Goal: Task Accomplishment & Management: Manage account settings

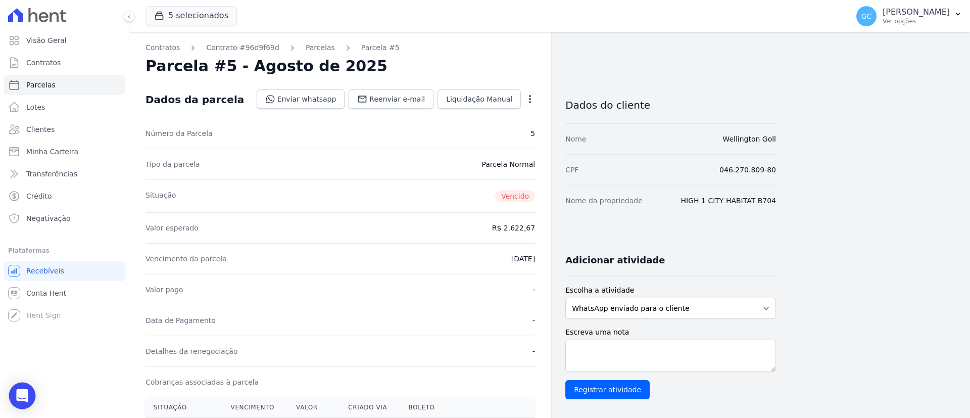
click at [31, 390] on div "Open Intercom Messenger" at bounding box center [22, 395] width 27 height 27
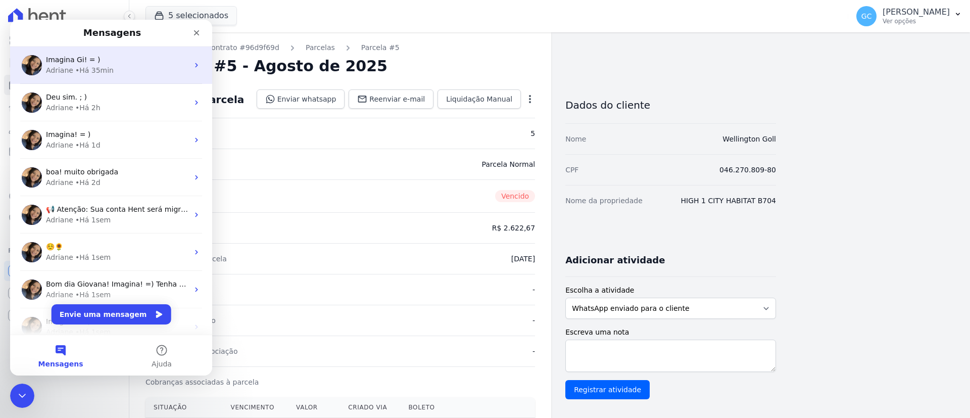
click at [78, 58] on span "Imagina Gi! = )" at bounding box center [73, 60] width 54 height 8
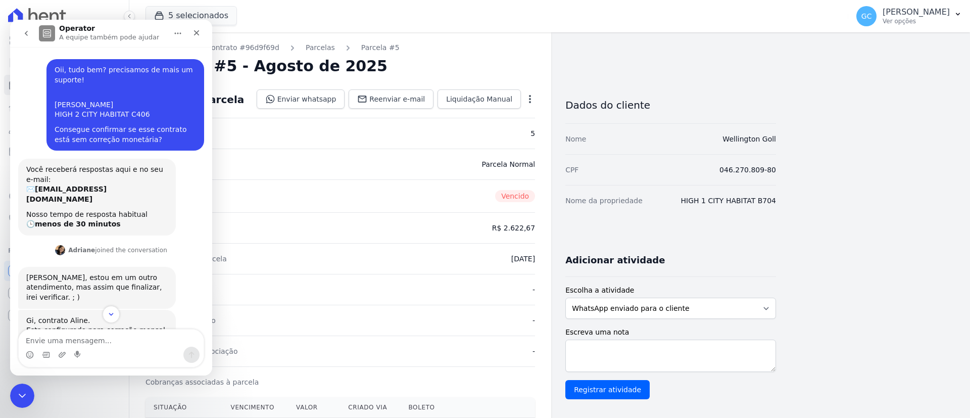
drag, startPoint x: 109, startPoint y: 106, endPoint x: 50, endPoint y: 107, distance: 59.1
click at [55, 107] on div "[PERSON_NAME] HIGH 2 CITY HABITAT C406" at bounding box center [125, 105] width 141 height 30
copy div "line [PERSON_NAME] [PERSON_NAME]"
click at [311, 52] on link "Parcelas" at bounding box center [320, 47] width 29 height 11
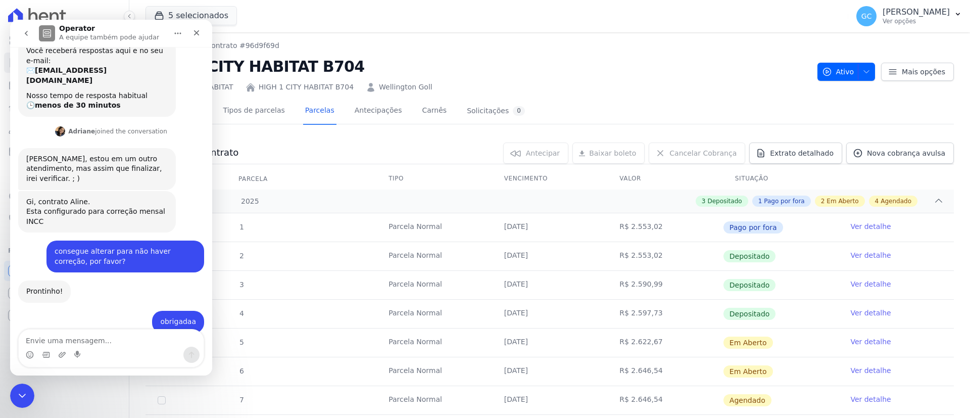
scroll to position [143, 0]
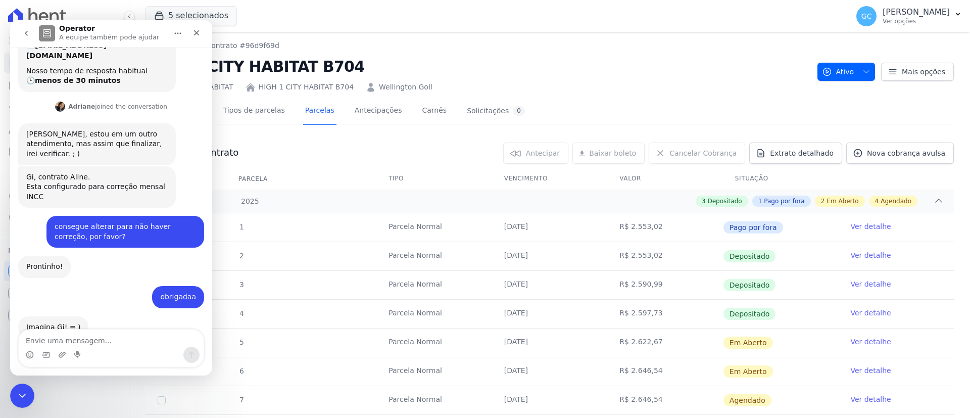
click at [346, 135] on div "Parcelas do contrato 0 selecionada(s) [GEOGRAPHIC_DATA] [GEOGRAPHIC_DATA] Reneg…" at bounding box center [550, 333] width 808 height 402
click at [19, 401] on div "Encerramento do Messenger da Intercom" at bounding box center [21, 394] width 24 height 24
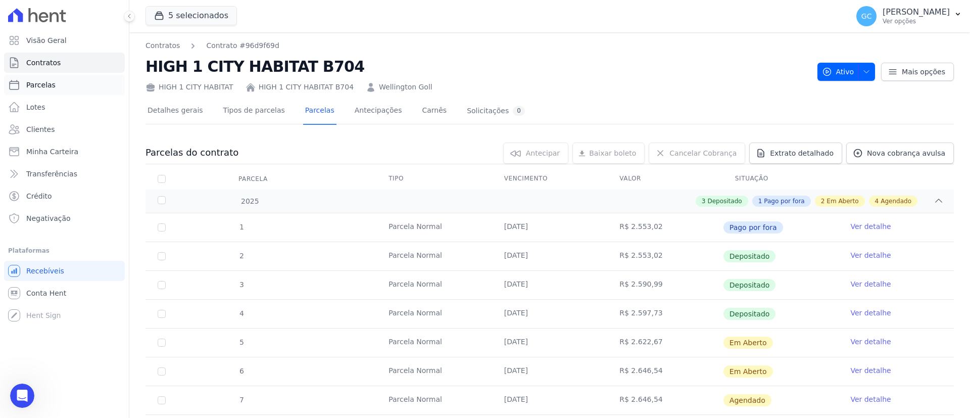
click at [42, 87] on span "Parcelas" at bounding box center [40, 85] width 29 height 10
select select
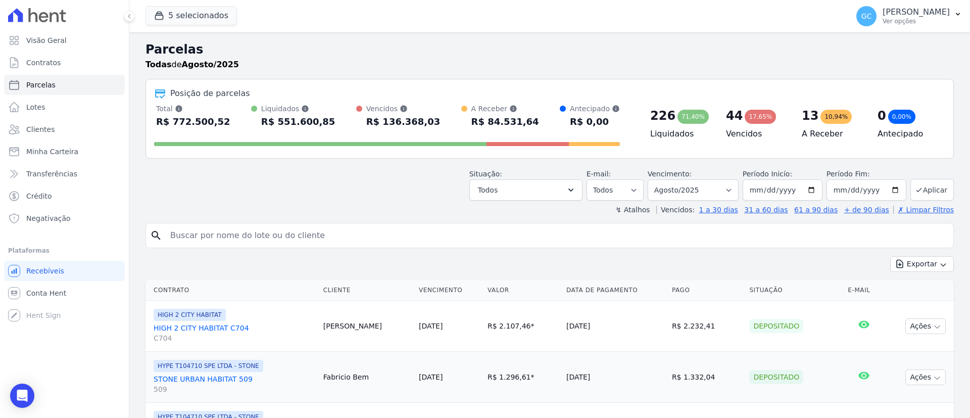
click at [281, 228] on input "search" at bounding box center [556, 235] width 785 height 20
paste input "line [PERSON_NAME] [PERSON_NAME]"
type input "line [PERSON_NAME] [PERSON_NAME]"
select select
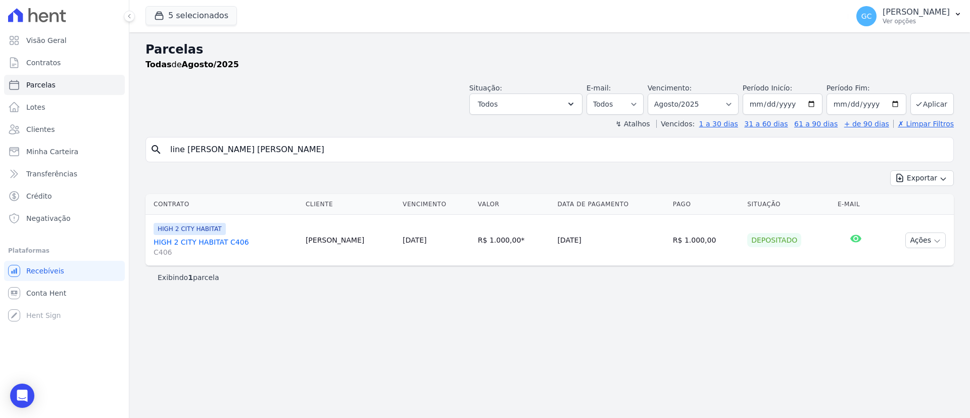
click at [221, 242] on link "HIGH 2 CITY HABITAT C406 C406" at bounding box center [226, 247] width 144 height 20
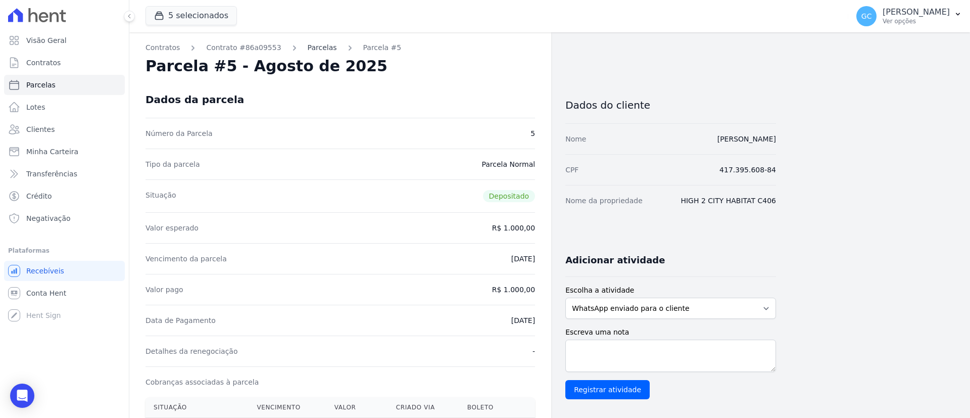
click at [310, 42] on link "Parcelas" at bounding box center [322, 47] width 29 height 11
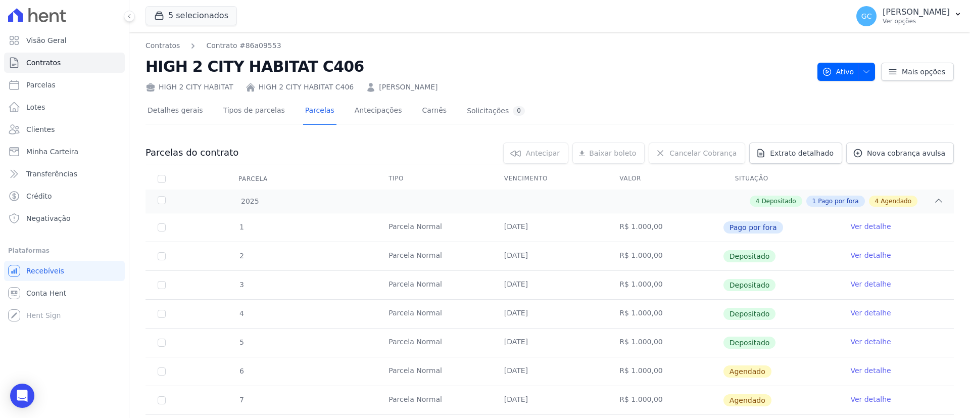
click at [872, 369] on link "Ver detalhe" at bounding box center [870, 370] width 40 height 10
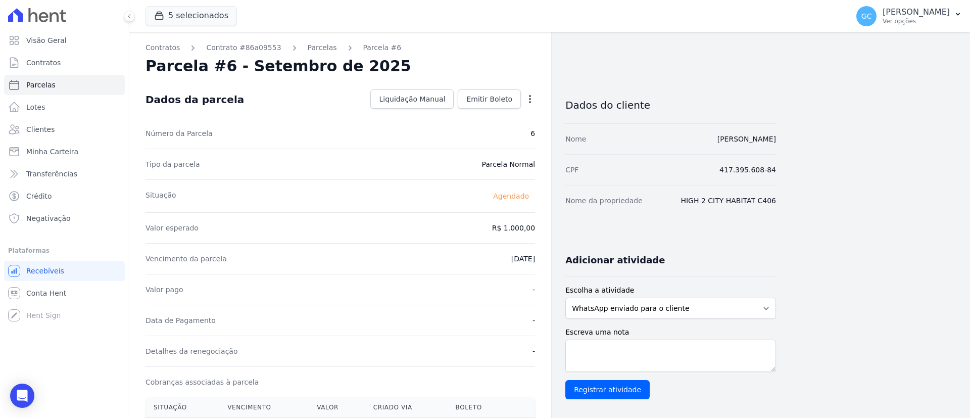
click at [531, 102] on icon "button" at bounding box center [530, 99] width 2 height 8
click at [531, 102] on div "Alterar [GEOGRAPHIC_DATA]" at bounding box center [486, 122] width 89 height 40
click at [525, 69] on div "Parcela #6 - Setembro de 2025" at bounding box center [341, 66] width 390 height 18
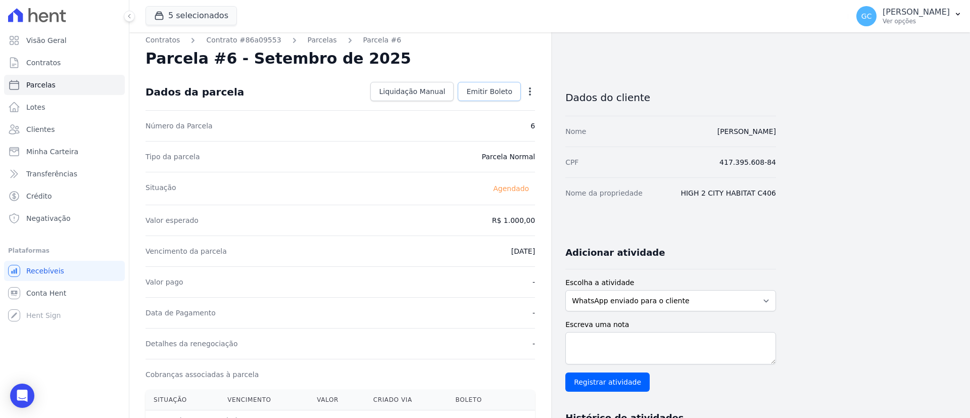
click at [501, 88] on span "Emitir Boleto" at bounding box center [489, 91] width 46 height 10
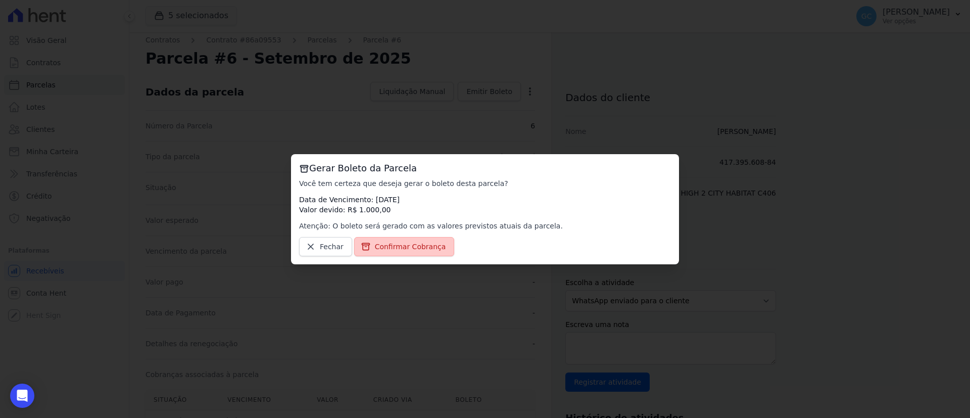
click at [420, 246] on span "Confirmar Cobrança" at bounding box center [410, 247] width 71 height 10
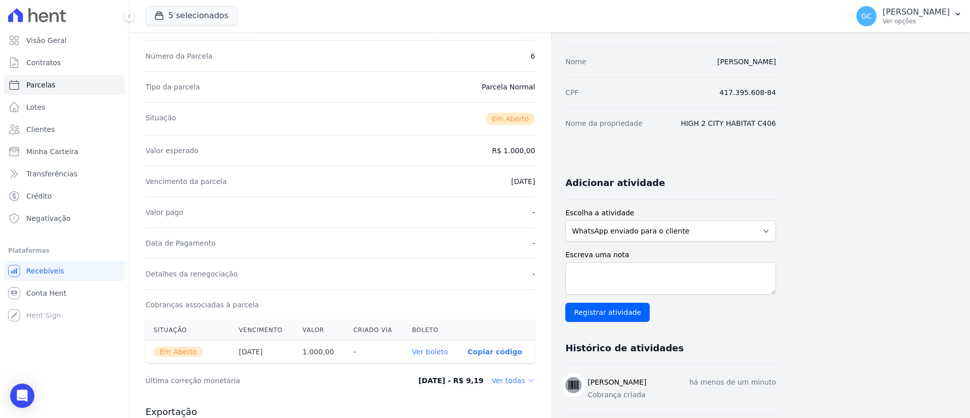
scroll to position [78, 0]
click at [431, 348] on link "Ver boleto" at bounding box center [430, 351] width 36 height 8
